Goal: Task Accomplishment & Management: Manage account settings

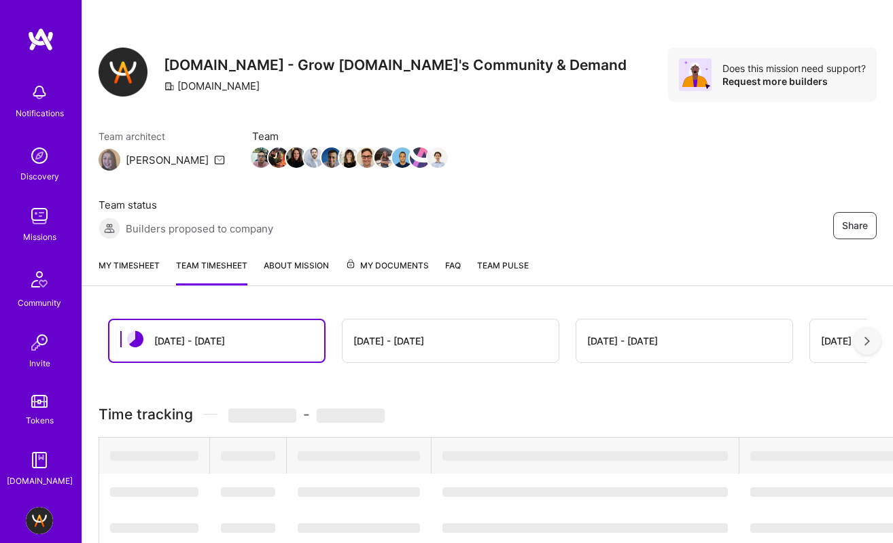
click at [139, 263] on link "My timesheet" at bounding box center [129, 271] width 61 height 27
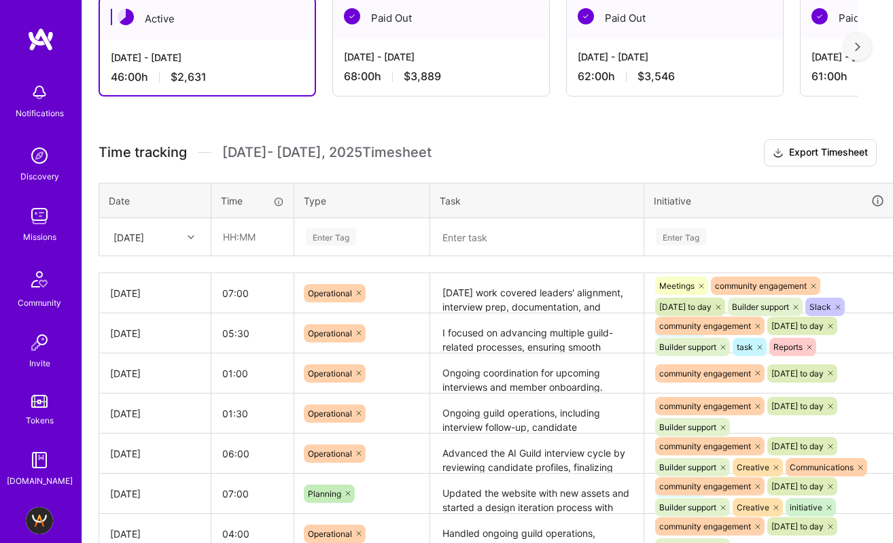
scroll to position [323, 0]
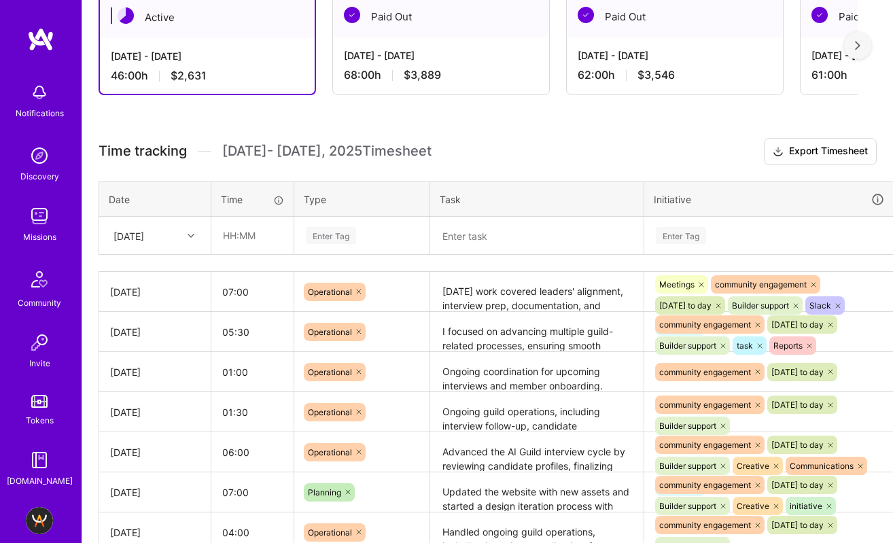
click at [518, 298] on textarea "[DATE] work covered leaders' alignment, interview prep, documentation, and auto…" at bounding box center [536, 291] width 211 height 37
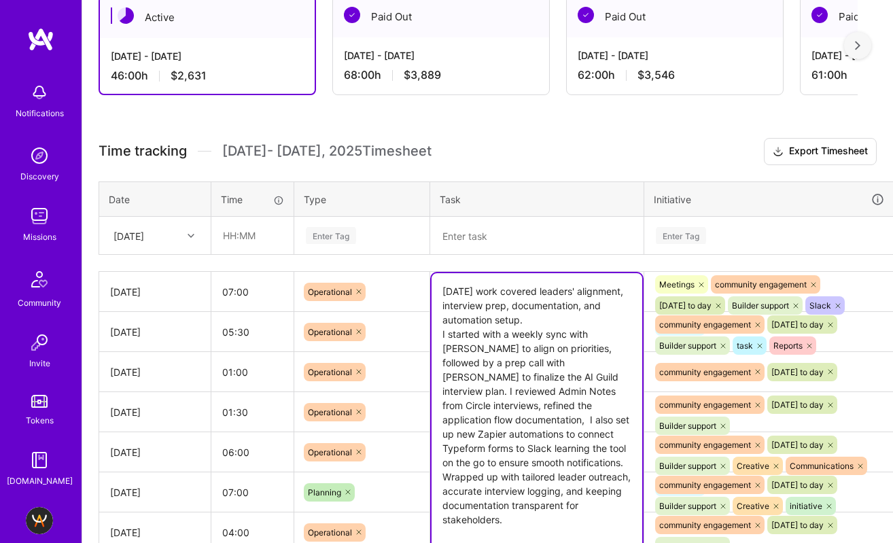
click at [543, 496] on textarea "[DATE] work covered leaders' alignment, interview prep, documentation, and auto…" at bounding box center [536, 412] width 211 height 279
click at [530, 506] on textarea "[DATE] work covered leaders' alignment, interview prep, documentation, and auto…" at bounding box center [536, 412] width 211 height 279
paste textarea "and discussed automation of guild forms (MCP integration) to streamline workflo…"
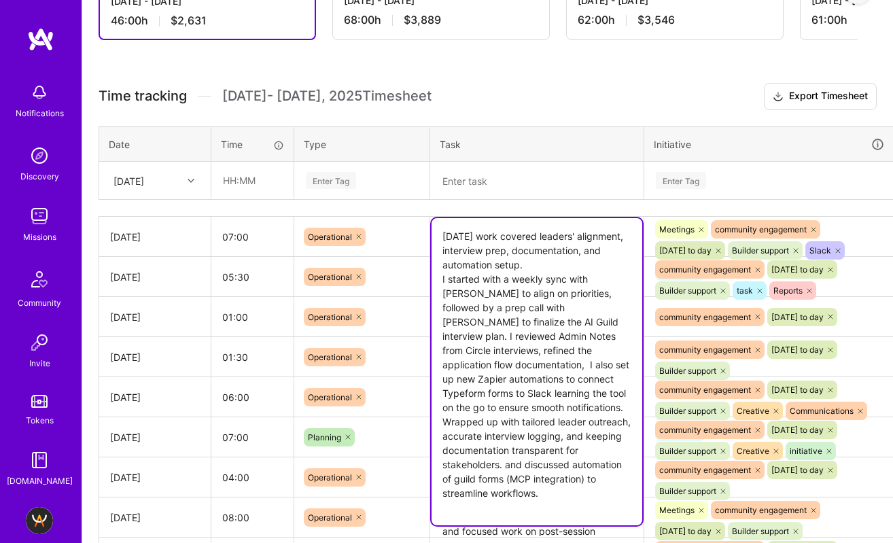
scroll to position [379, 0]
type textarea "[DATE] work covered leaders' alignment, interview prep, documentation, and auto…"
click at [465, 150] on th "Task" at bounding box center [537, 143] width 214 height 35
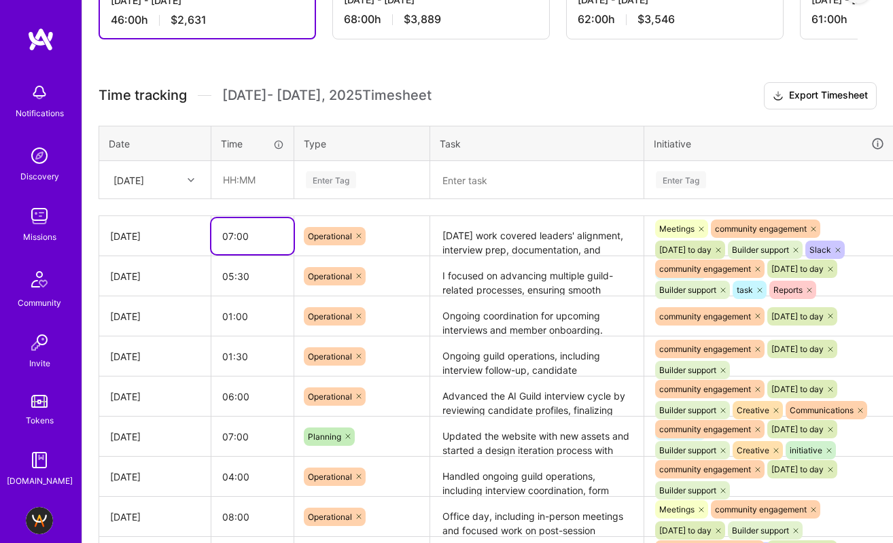
click at [249, 236] on input "07:00" at bounding box center [252, 236] width 82 height 36
drag, startPoint x: 237, startPoint y: 236, endPoint x: 311, endPoint y: 236, distance: 73.4
click at [311, 236] on tr "[DATE] 07:00 Operational [DATE] work covered leaders' alignment, interview prep…" at bounding box center [519, 236] width 841 height 40
type input "07:45"
click at [353, 176] on div "Enter Tag" at bounding box center [331, 179] width 50 height 21
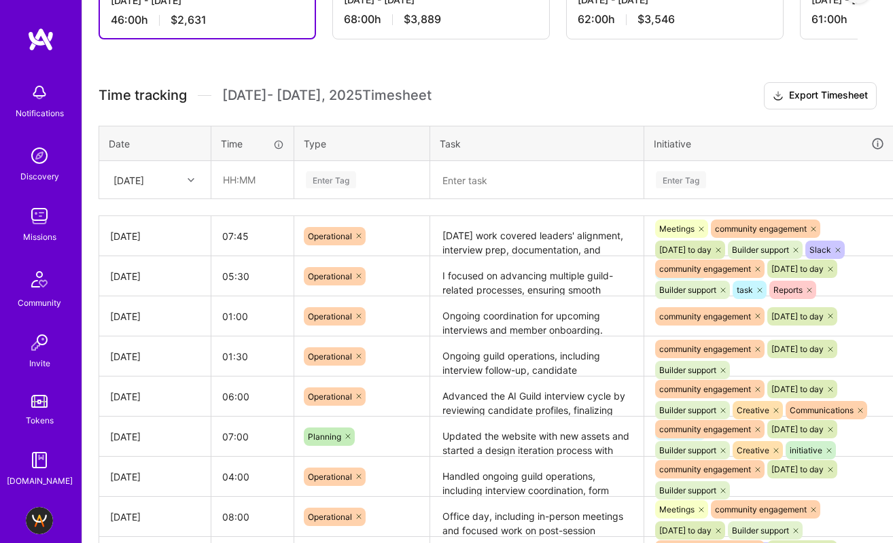
click at [533, 62] on div "Active [DATE] - [DATE] 46:00 h $2,631 Paid Out [DATE] - [DATE] 68:00 h $3,889 P…" at bounding box center [487, 341] width 811 height 837
